Goal: Find specific page/section: Find specific page/section

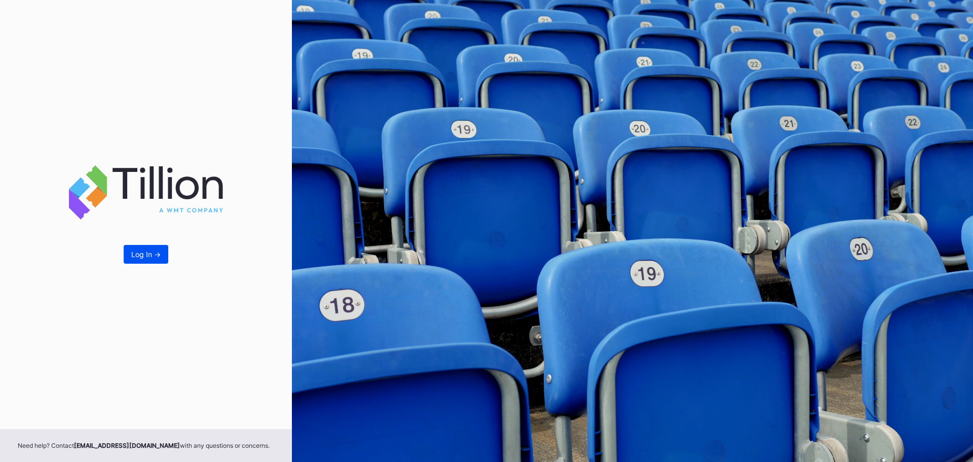
click at [158, 259] on button "Log In ->" at bounding box center [146, 254] width 45 height 19
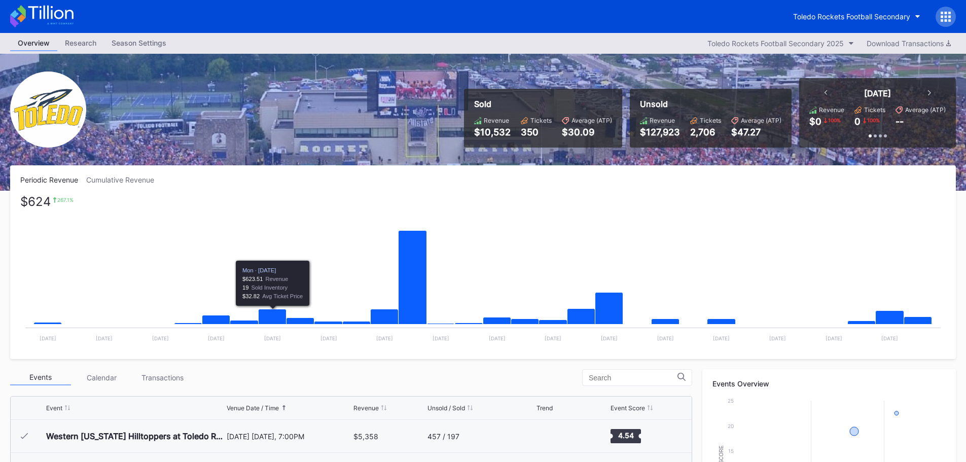
scroll to position [203, 0]
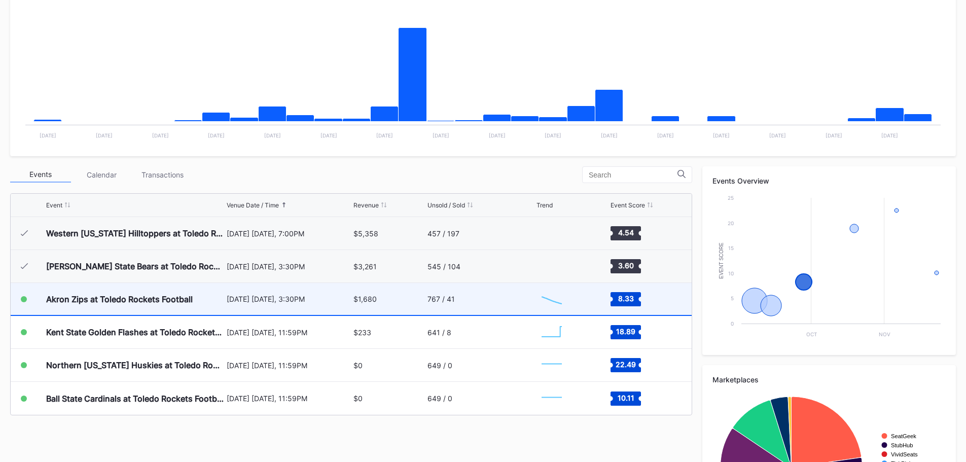
click at [191, 297] on div "Akron Zips at Toledo Rockets Football" at bounding box center [119, 299] width 147 height 10
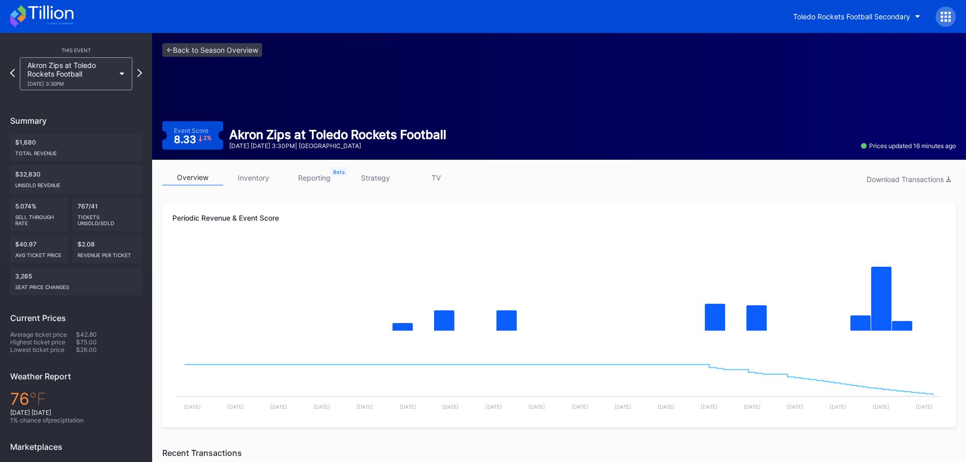
click at [283, 177] on link "inventory" at bounding box center [253, 178] width 61 height 16
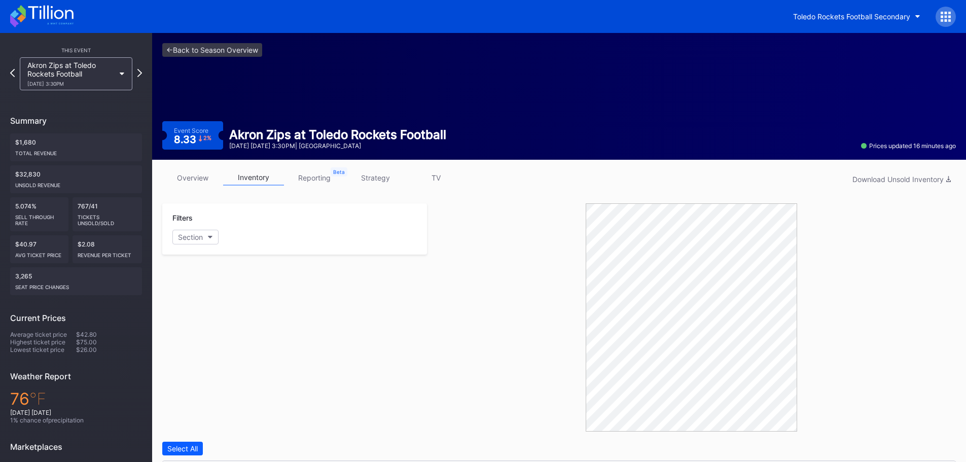
click at [329, 185] on link "reporting" at bounding box center [314, 178] width 61 height 16
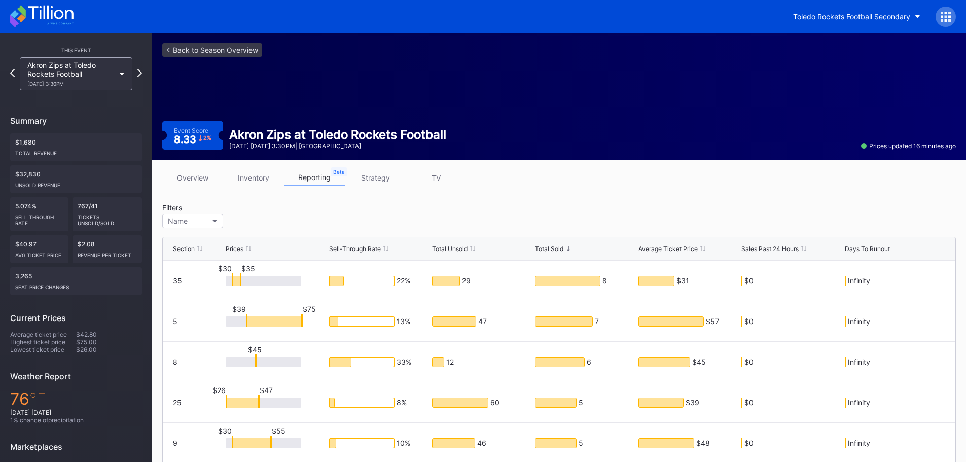
click at [369, 182] on link "strategy" at bounding box center [375, 178] width 61 height 16
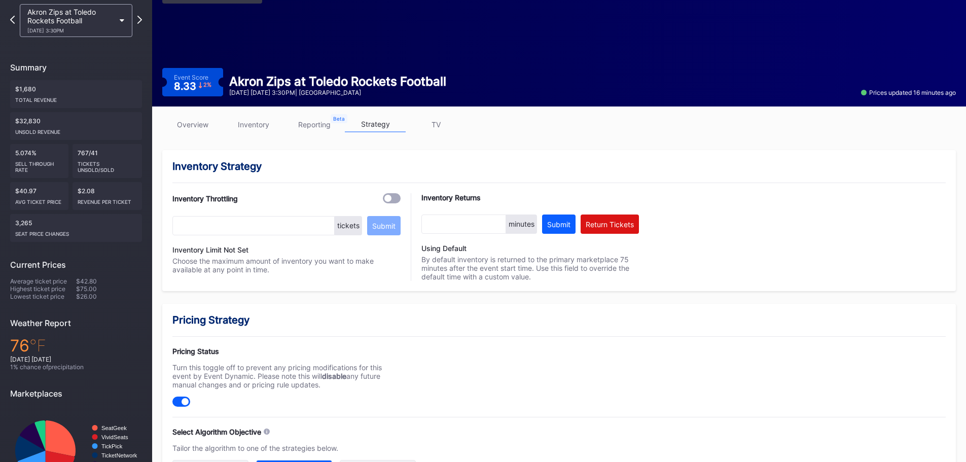
scroll to position [152, 0]
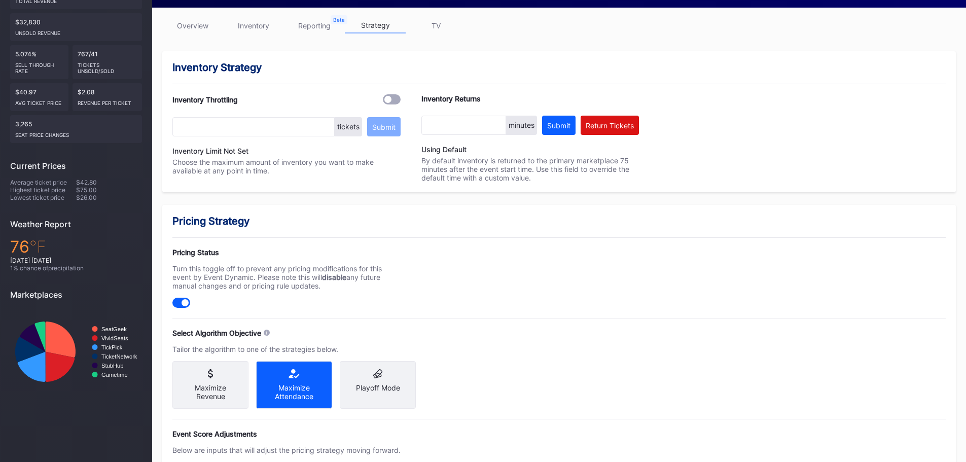
click at [376, 374] on icon at bounding box center [377, 376] width 9 height 6
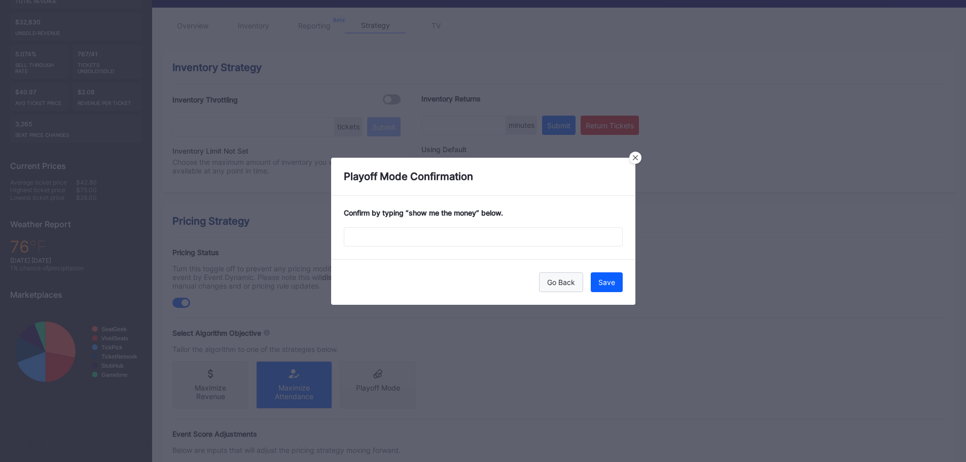
click at [553, 280] on div "Go Back" at bounding box center [561, 282] width 28 height 9
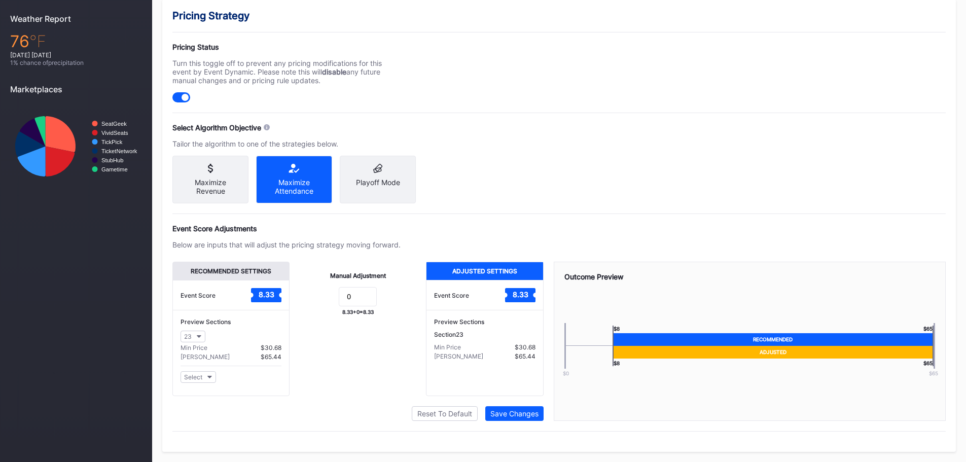
scroll to position [113, 0]
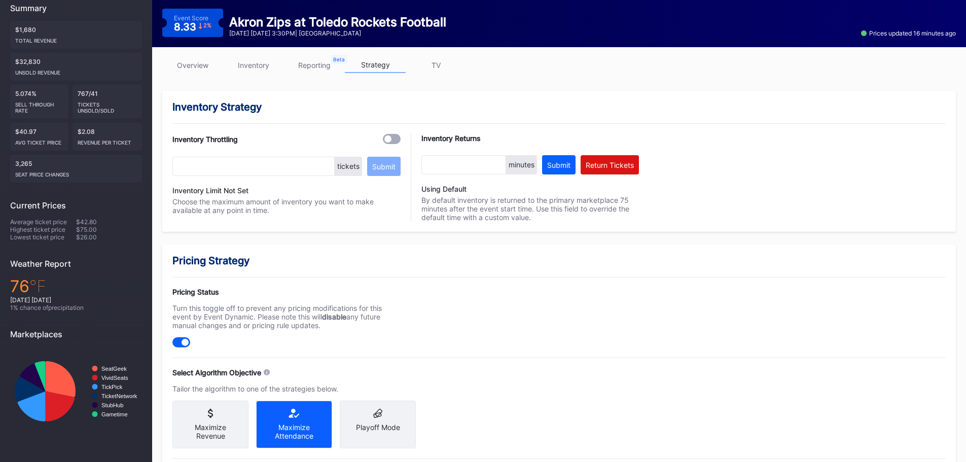
drag, startPoint x: 202, startPoint y: 62, endPoint x: 241, endPoint y: 97, distance: 52.8
click at [202, 62] on link "overview" at bounding box center [192, 65] width 61 height 16
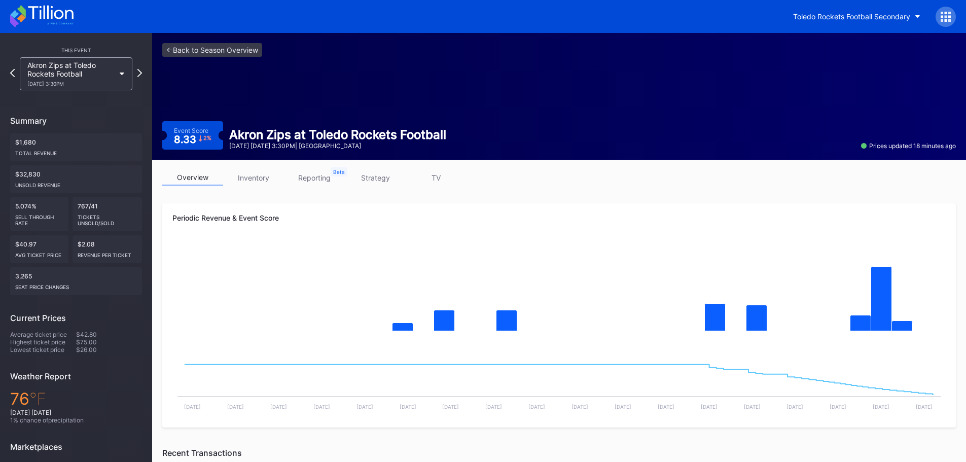
click at [386, 177] on link "strategy" at bounding box center [375, 178] width 61 height 16
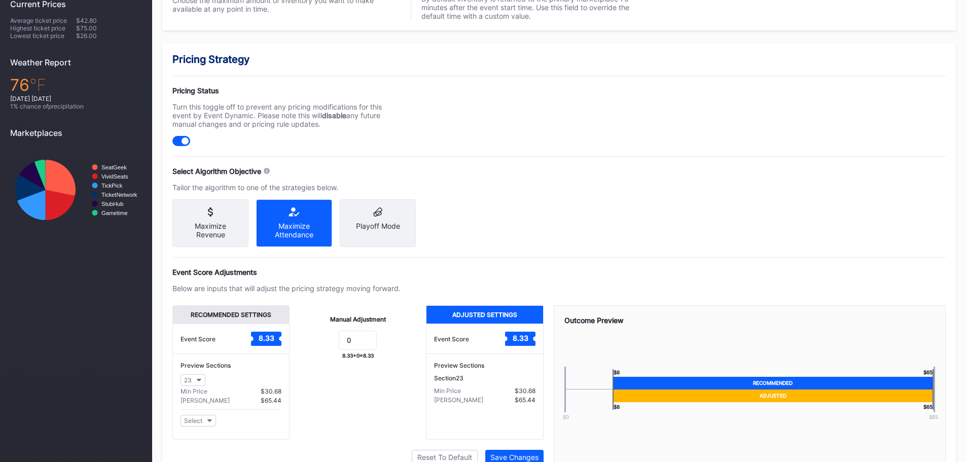
scroll to position [265, 0]
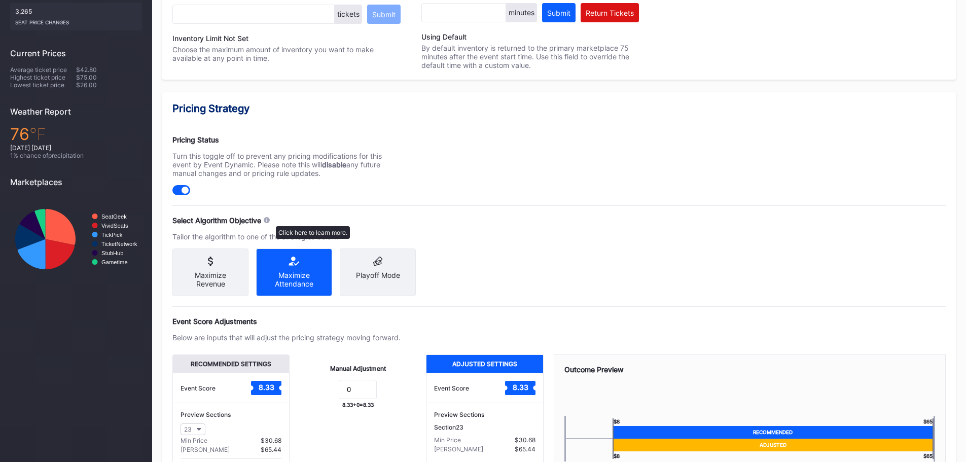
click at [270, 221] on icon at bounding box center [267, 220] width 6 height 6
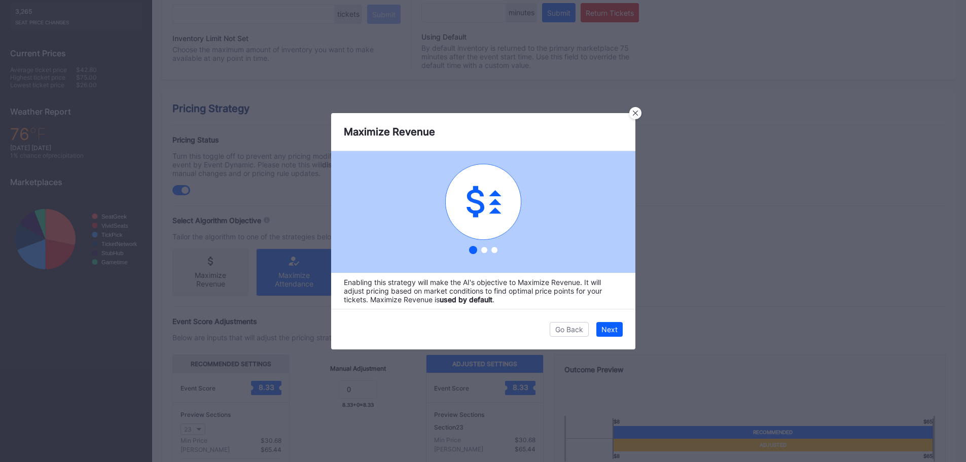
click at [492, 251] on div at bounding box center [494, 250] width 6 height 6
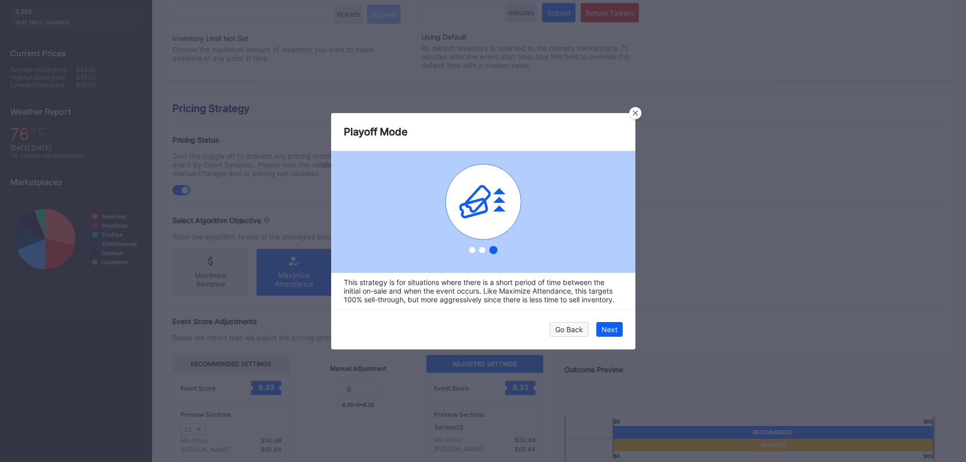
click at [562, 331] on div "Go Back" at bounding box center [569, 329] width 28 height 9
click at [495, 251] on div at bounding box center [494, 250] width 6 height 6
click at [633, 114] on icon at bounding box center [635, 113] width 5 height 5
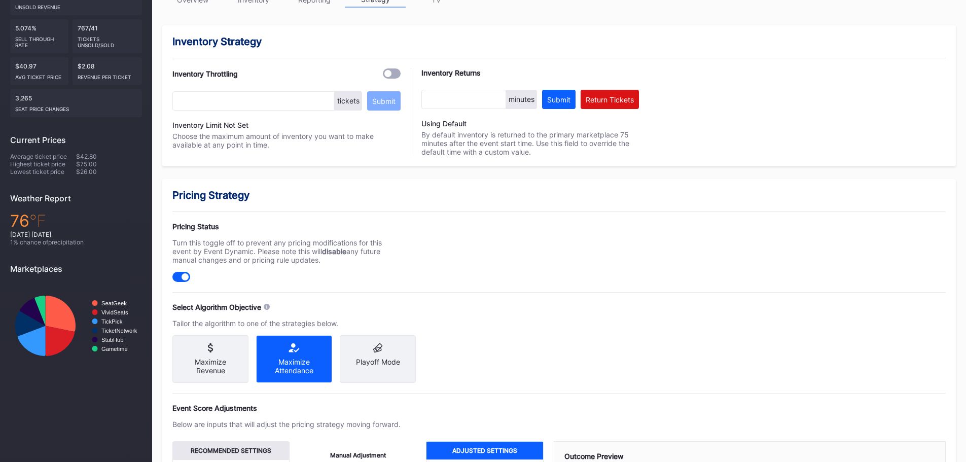
scroll to position [11, 0]
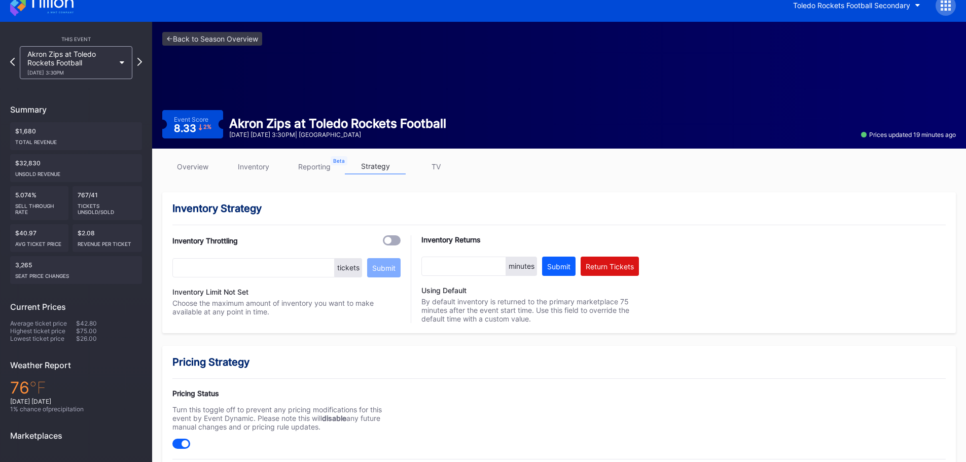
click at [189, 165] on link "overview" at bounding box center [192, 167] width 61 height 16
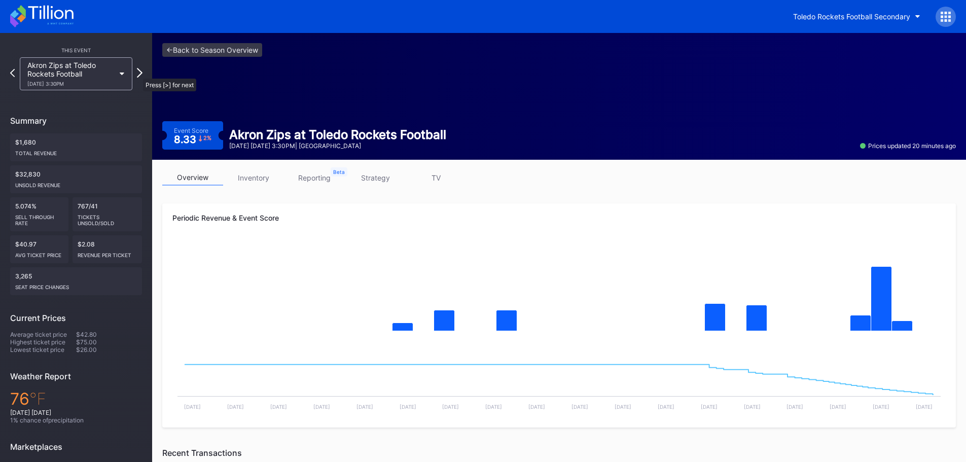
click at [138, 74] on icon at bounding box center [140, 73] width 6 height 10
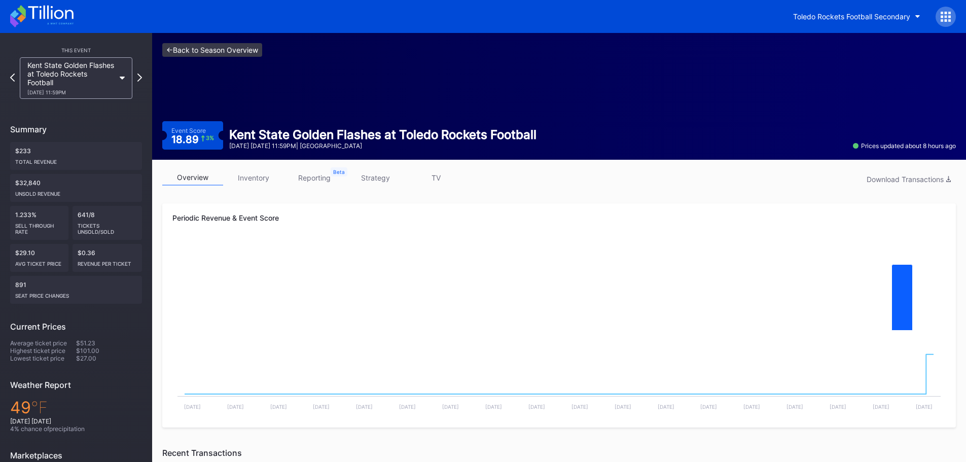
click at [203, 53] on link "<- Back to Season Overview" at bounding box center [212, 50] width 100 height 14
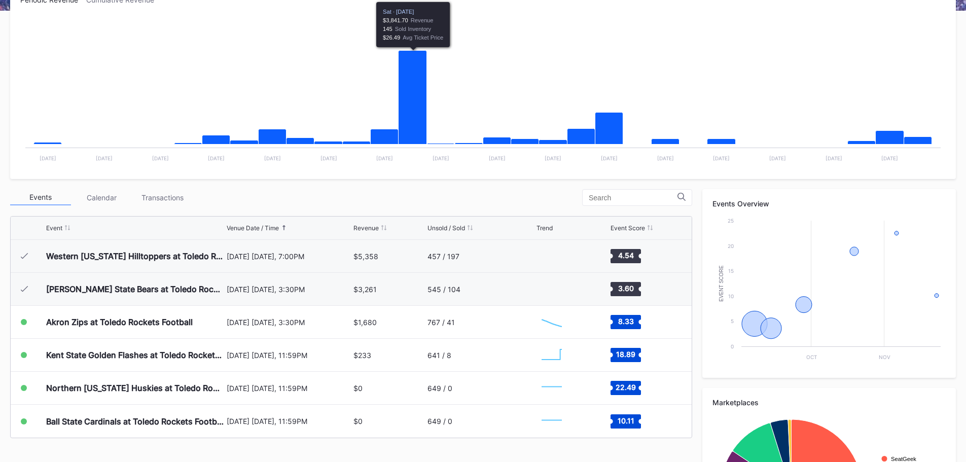
scroll to position [304, 0]
